Goal: Task Accomplishment & Management: Manage account settings

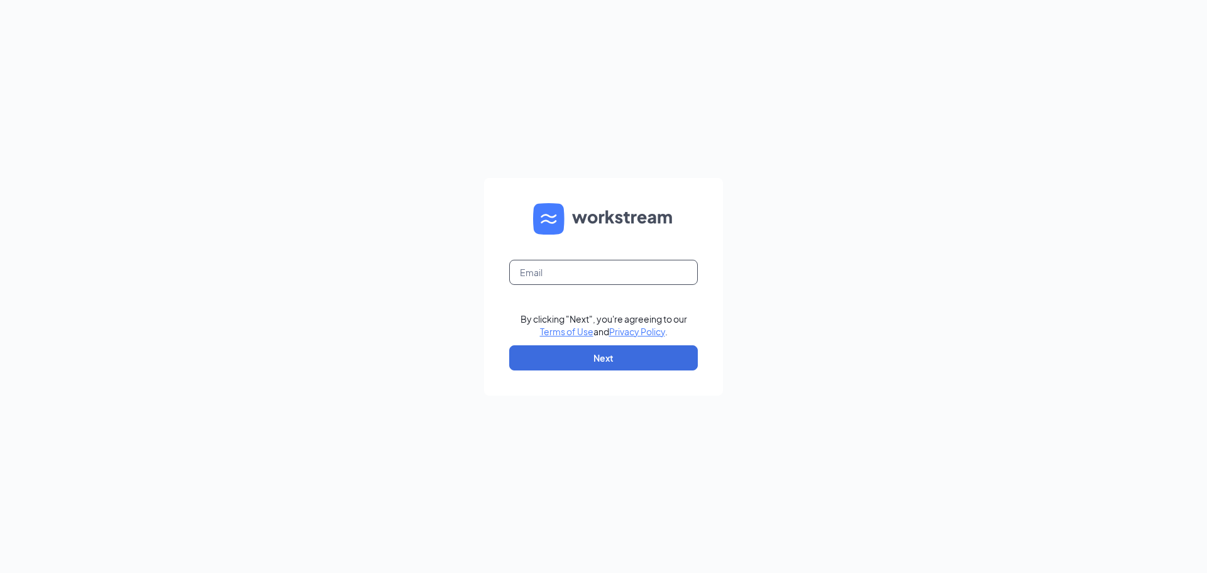
click at [544, 267] on input "text" at bounding box center [603, 272] width 189 height 25
type input "[EMAIL_ADDRESS][DOMAIN_NAME]"
click at [549, 357] on button "Next" at bounding box center [603, 357] width 189 height 25
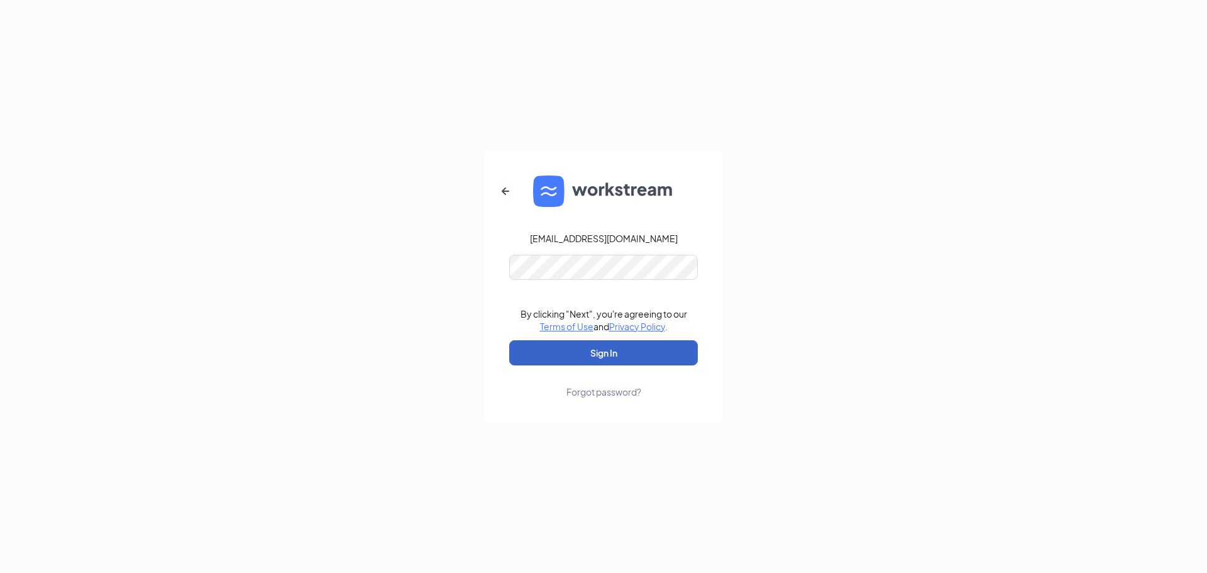
click at [553, 352] on button "Sign In" at bounding box center [603, 352] width 189 height 25
